Goal: Information Seeking & Learning: Learn about a topic

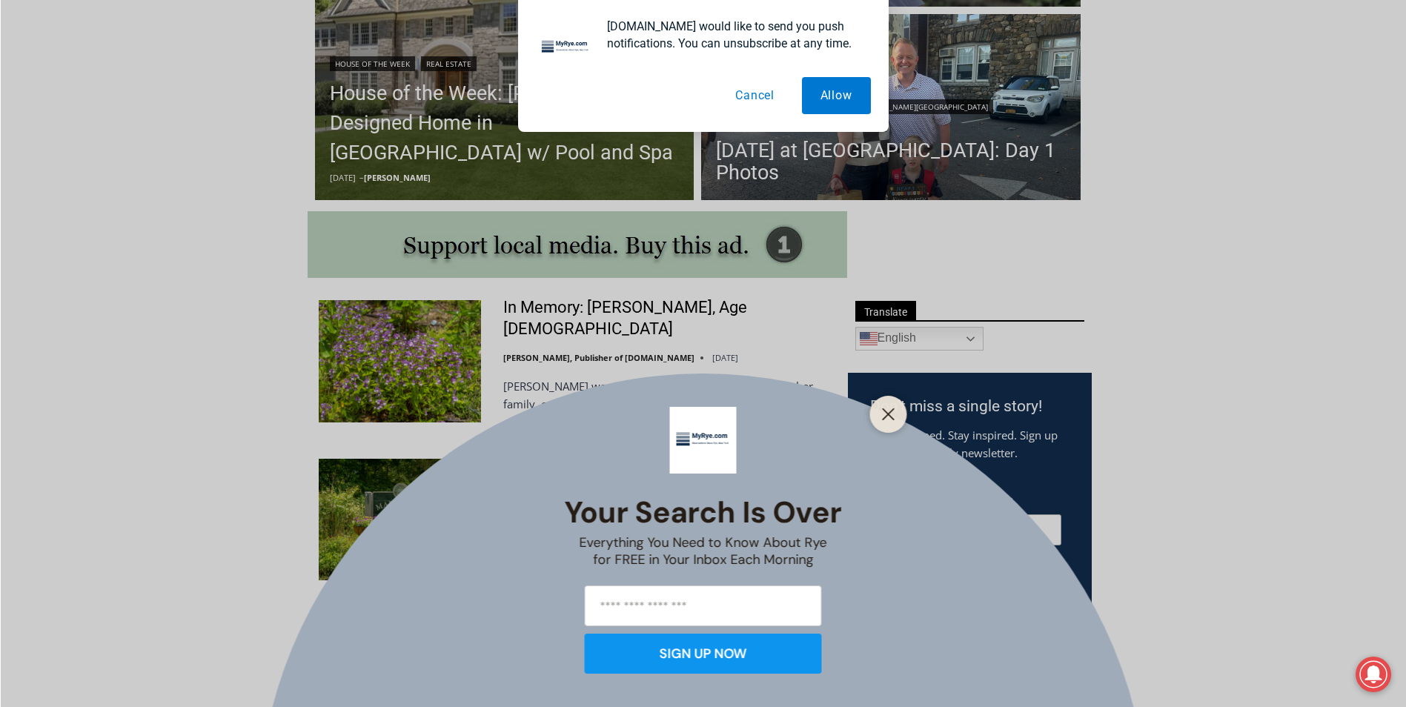
scroll to position [741, 0]
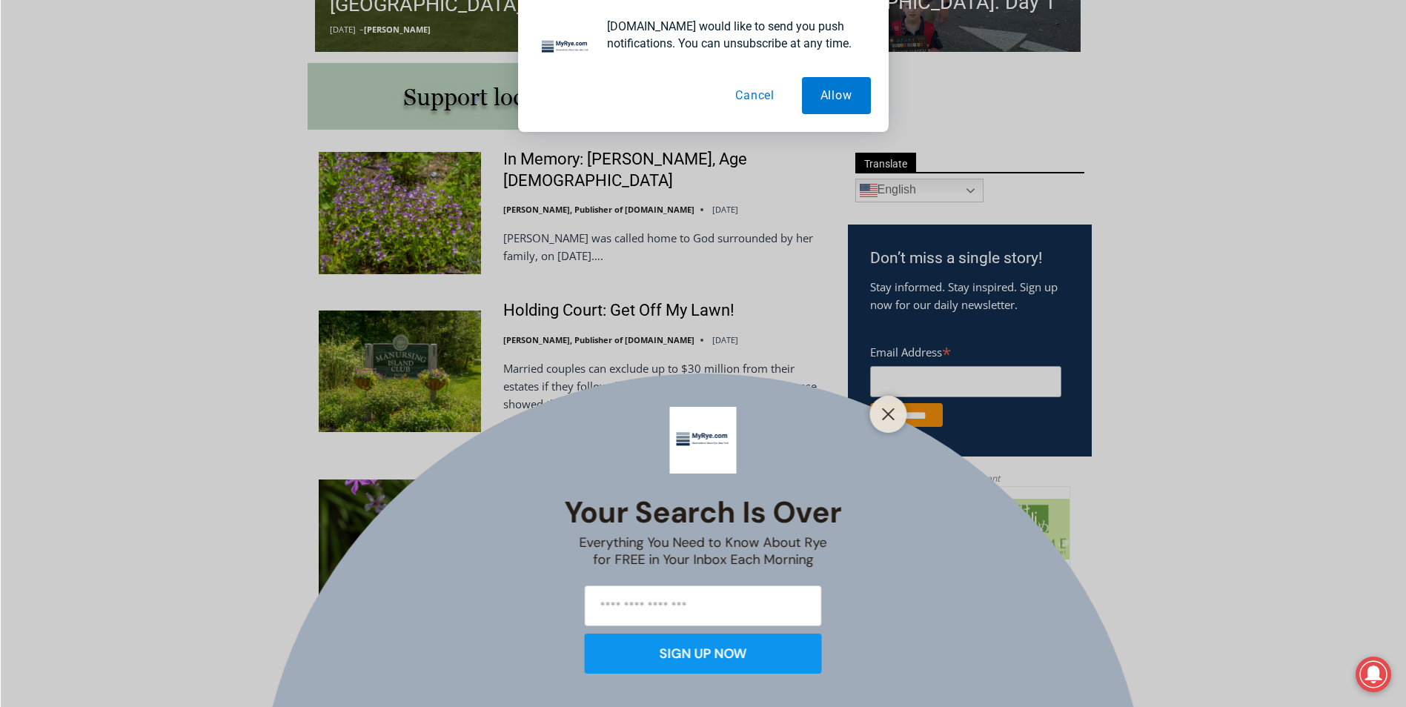
drag, startPoint x: 882, startPoint y: 410, endPoint x: 905, endPoint y: 404, distance: 23.7
click at [882, 410] on icon "Close" at bounding box center [888, 414] width 13 height 13
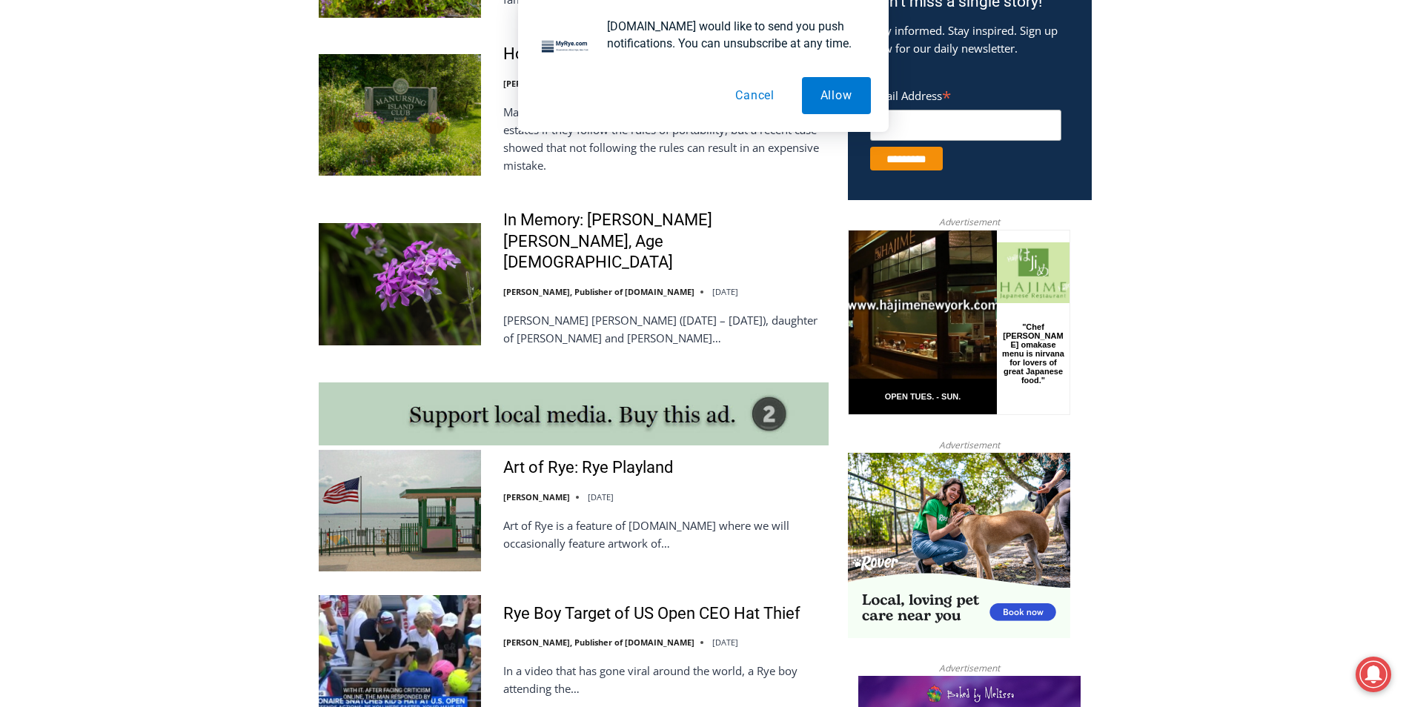
scroll to position [889, 0]
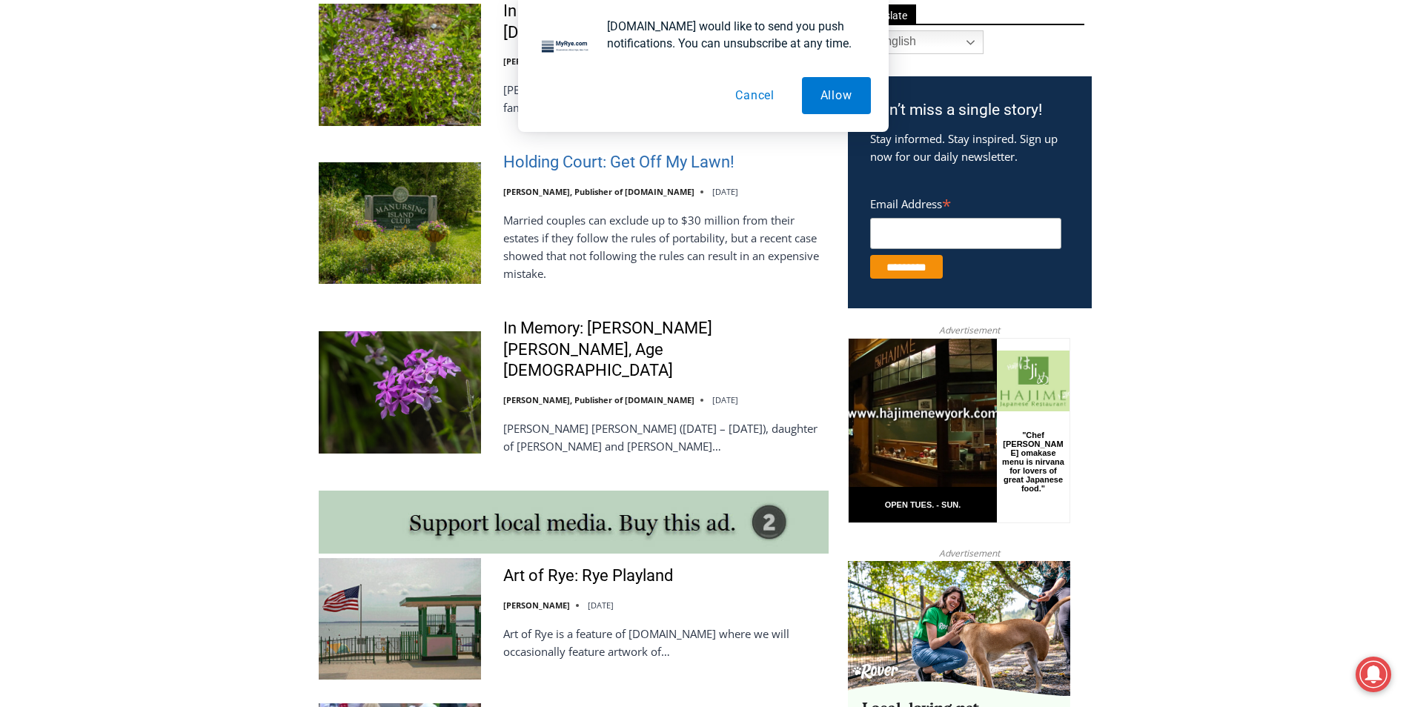
click at [666, 168] on link "Holding Court: Get Off My Lawn!" at bounding box center [618, 162] width 231 height 21
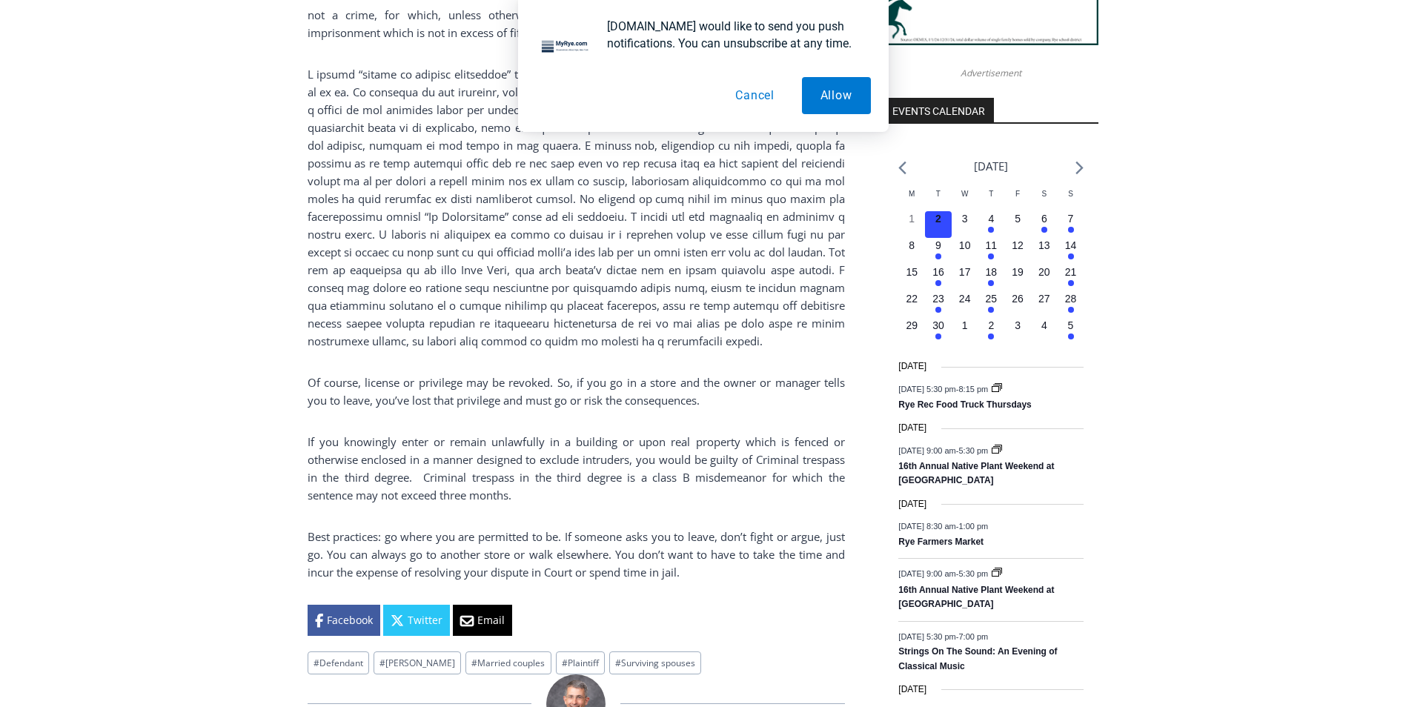
scroll to position [1601, 0]
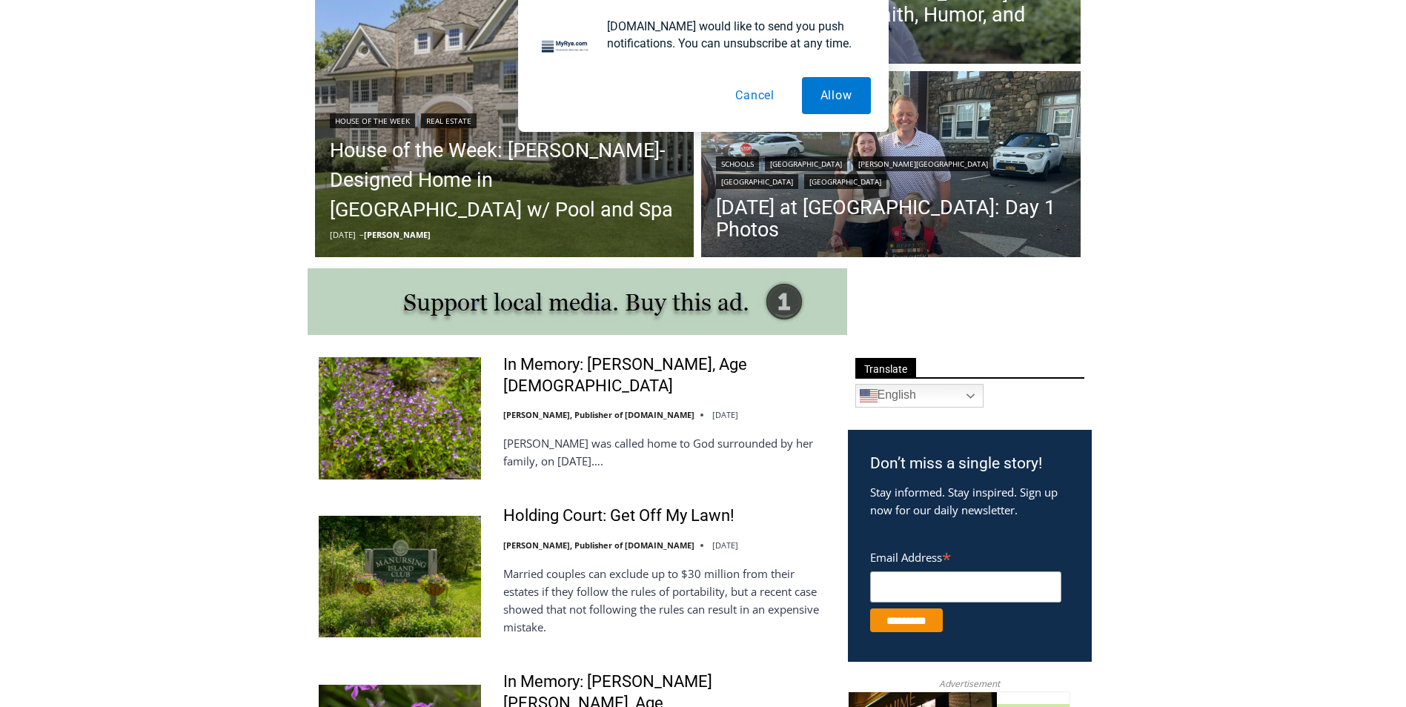
scroll to position [519, 0]
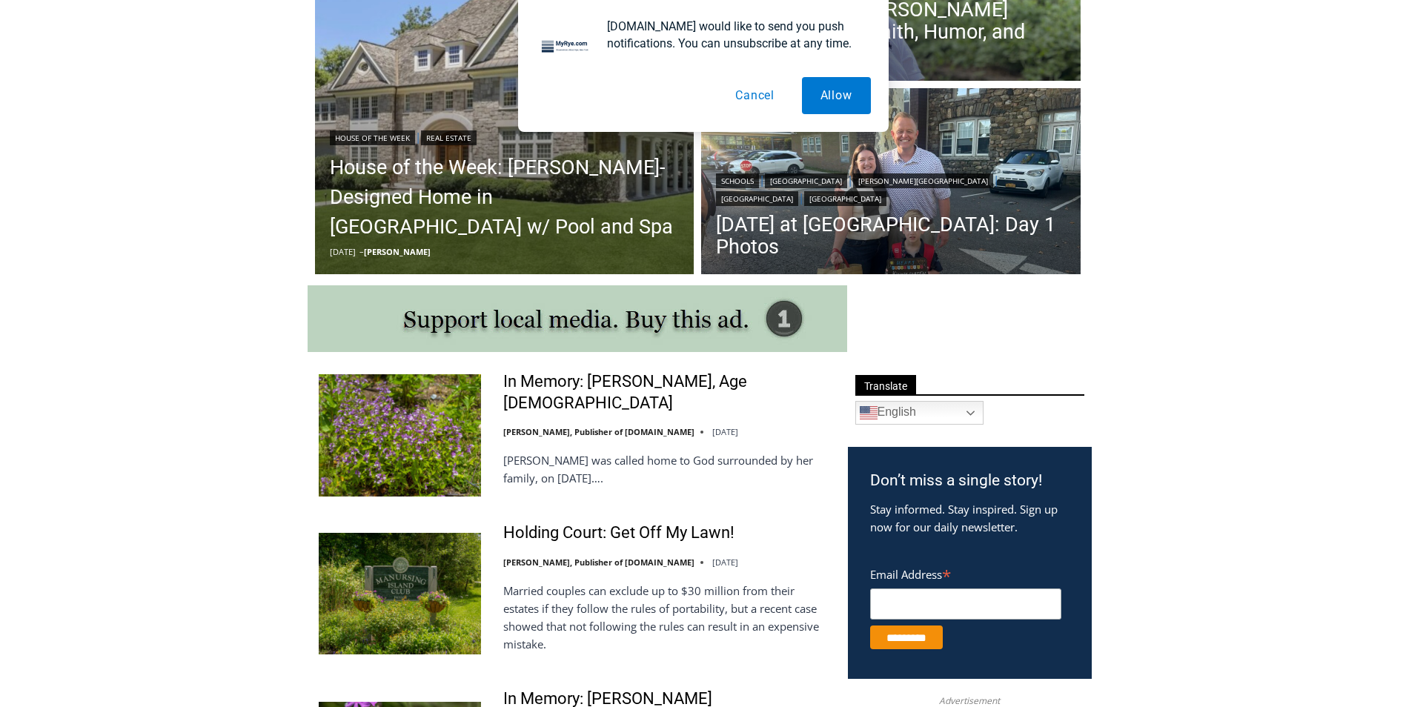
click at [755, 102] on button "Cancel" at bounding box center [755, 95] width 76 height 37
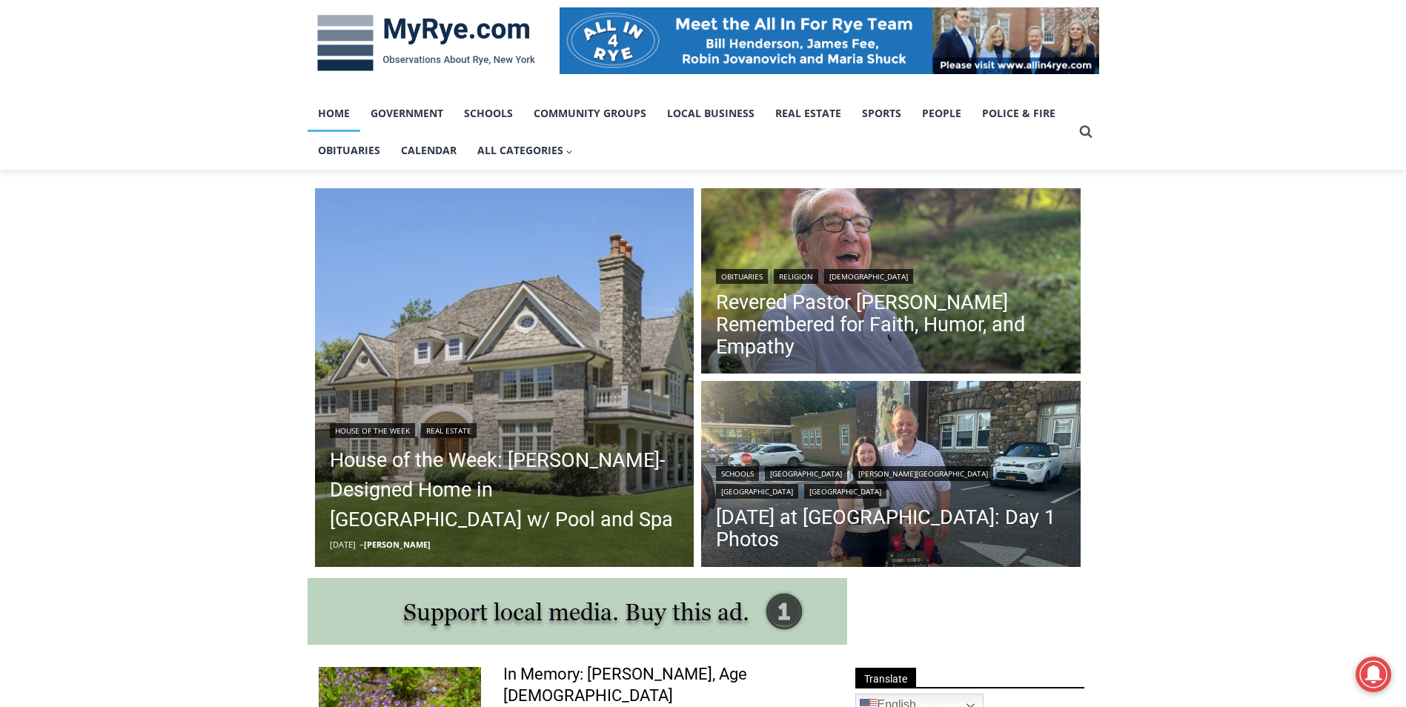
scroll to position [222, 0]
